Goal: Navigation & Orientation: Find specific page/section

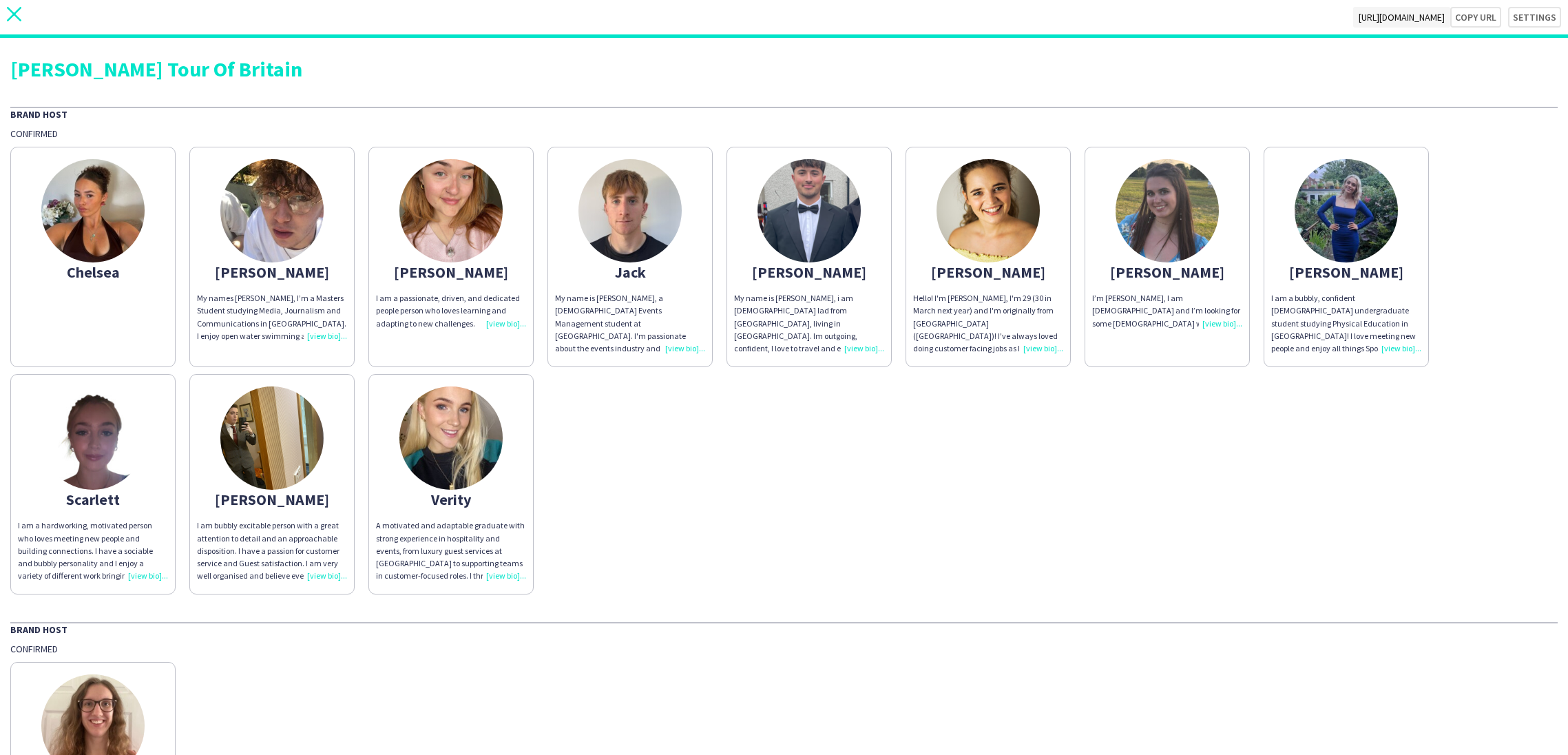
click at [12, 22] on app-icon "close" at bounding box center [14, 17] width 14 height 21
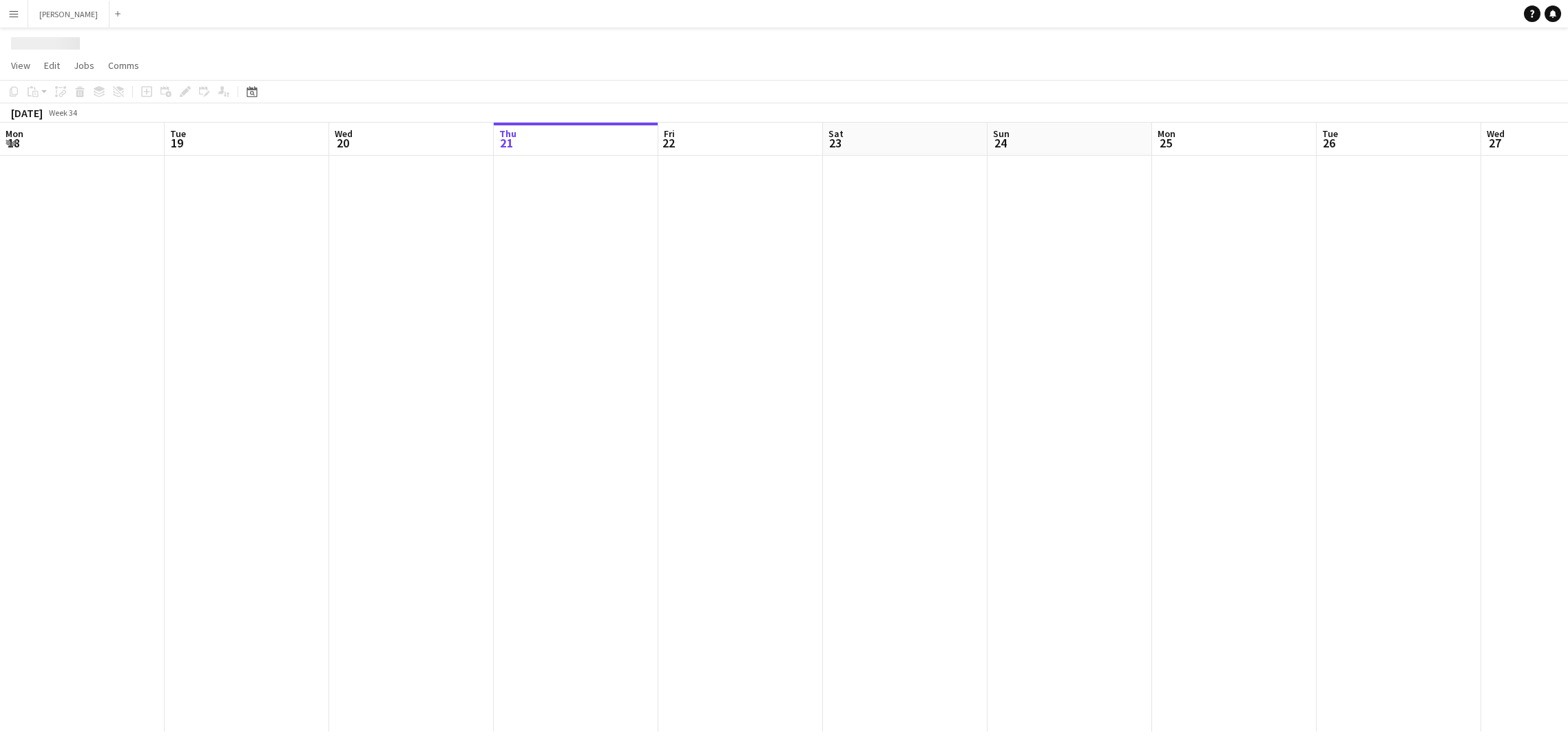
scroll to position [0, 329]
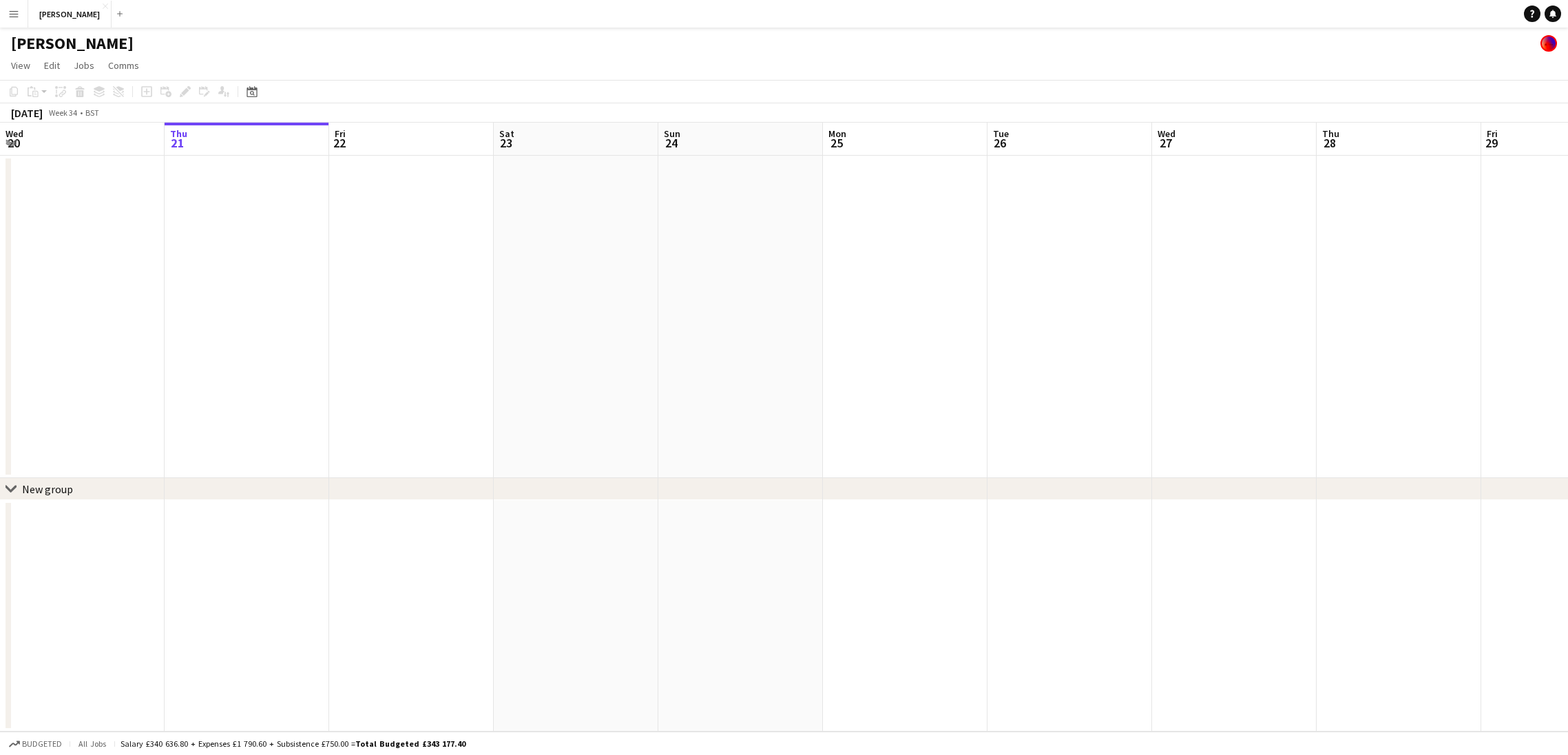
click at [14, 12] on app-icon "Menu" at bounding box center [14, 14] width 11 height 11
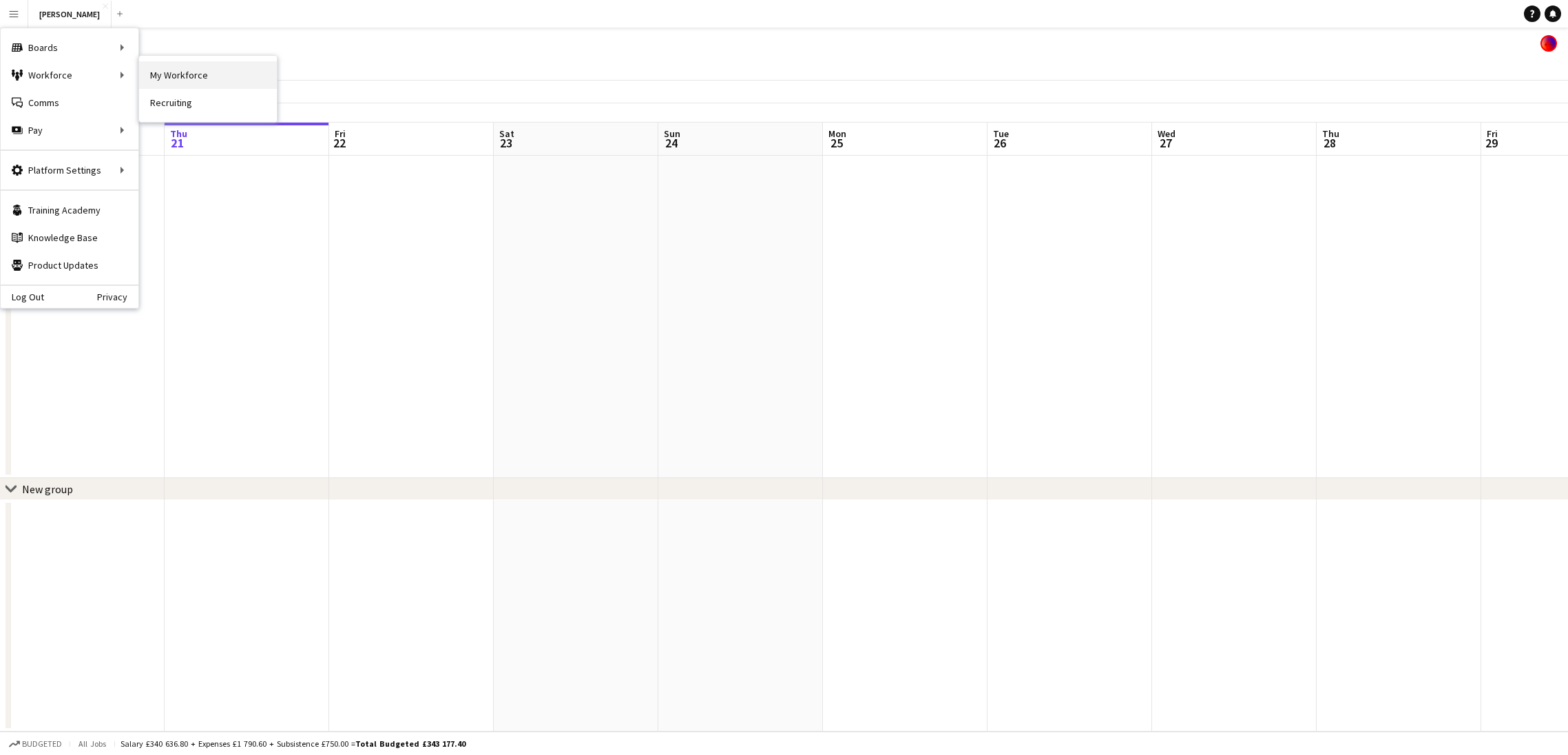
click at [176, 74] on link "My Workforce" at bounding box center [208, 75] width 138 height 28
